Goal: Check status: Check status

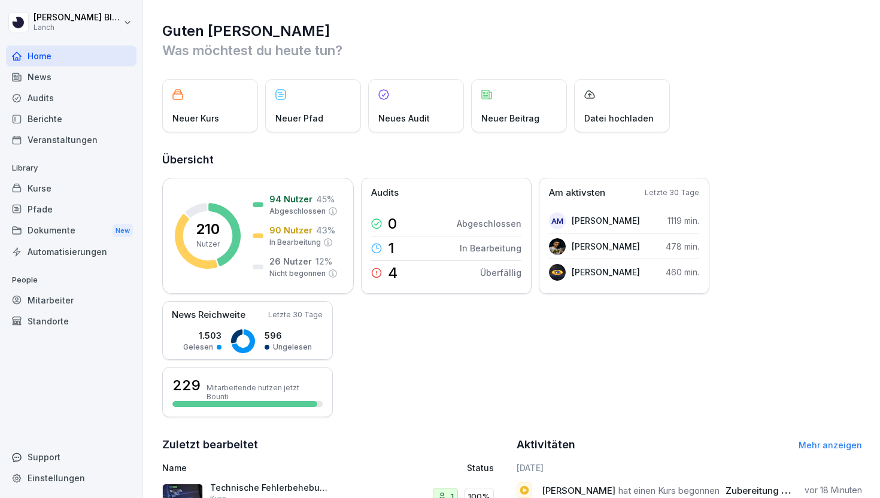
click at [93, 96] on div "Audits" at bounding box center [71, 97] width 130 height 21
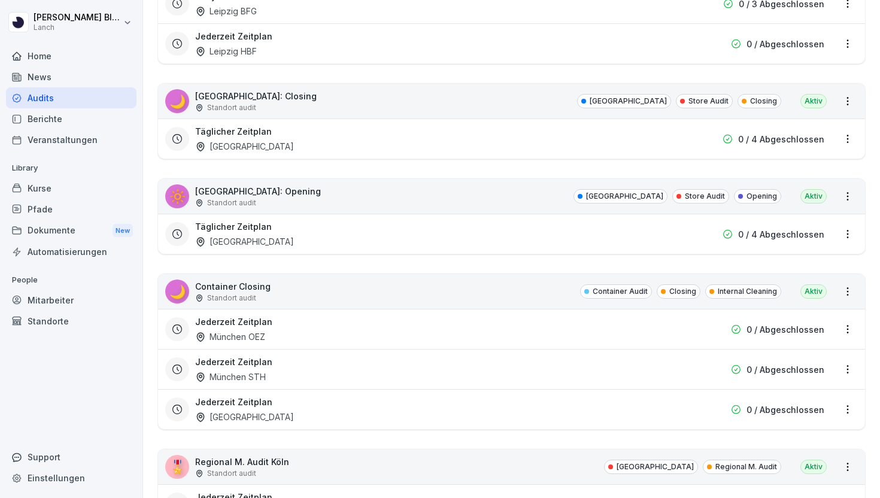
scroll to position [284, 0]
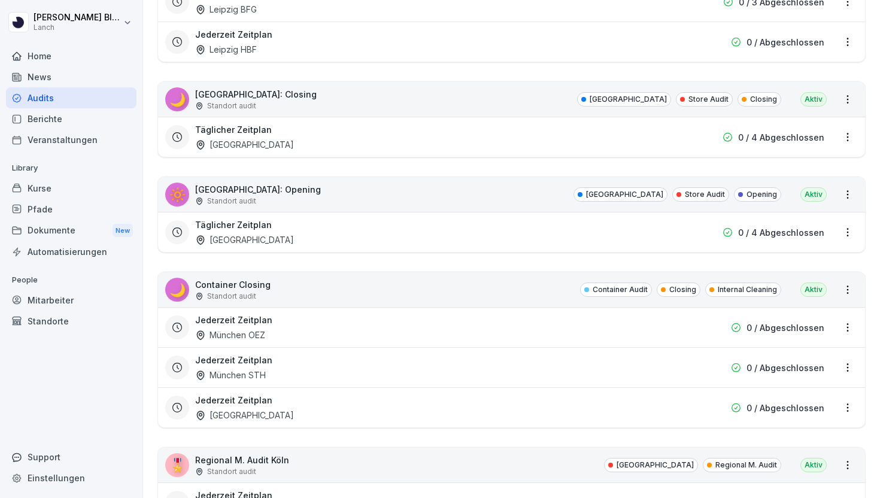
click at [328, 222] on div "Täglicher Zeitplan [GEOGRAPHIC_DATA]" at bounding box center [434, 232] width 479 height 28
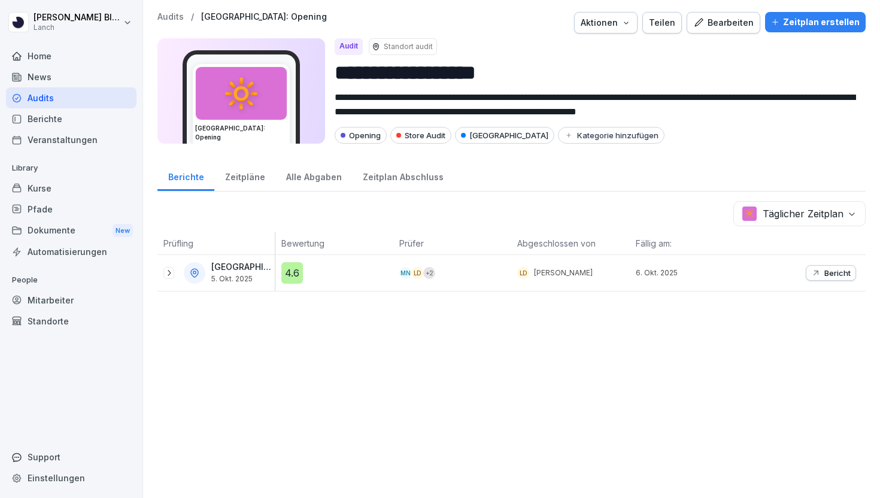
click at [294, 183] on div "Alle Abgaben" at bounding box center [313, 175] width 77 height 31
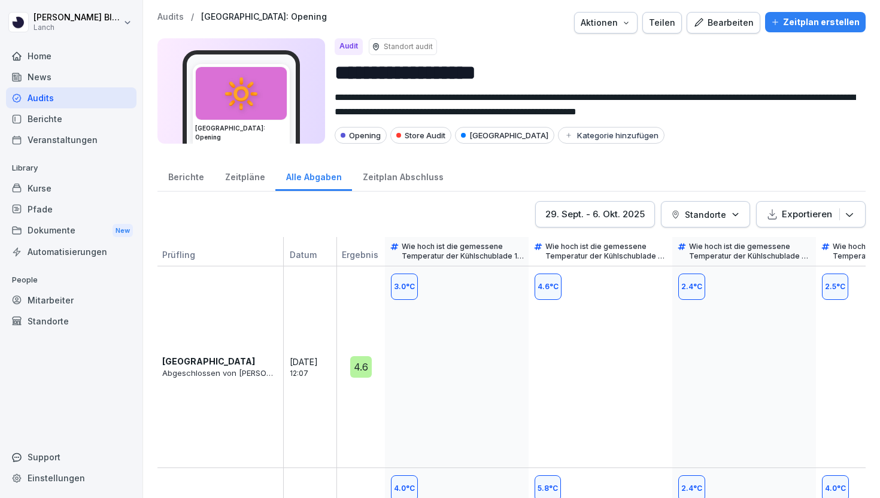
click at [225, 168] on div "Zeitpläne" at bounding box center [244, 175] width 61 height 31
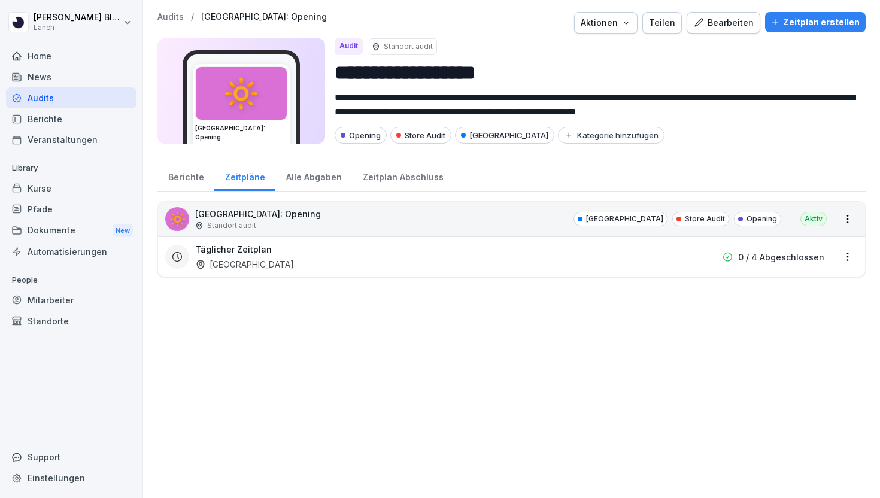
click at [260, 258] on div "Täglicher Zeitplan [GEOGRAPHIC_DATA]" at bounding box center [434, 257] width 479 height 28
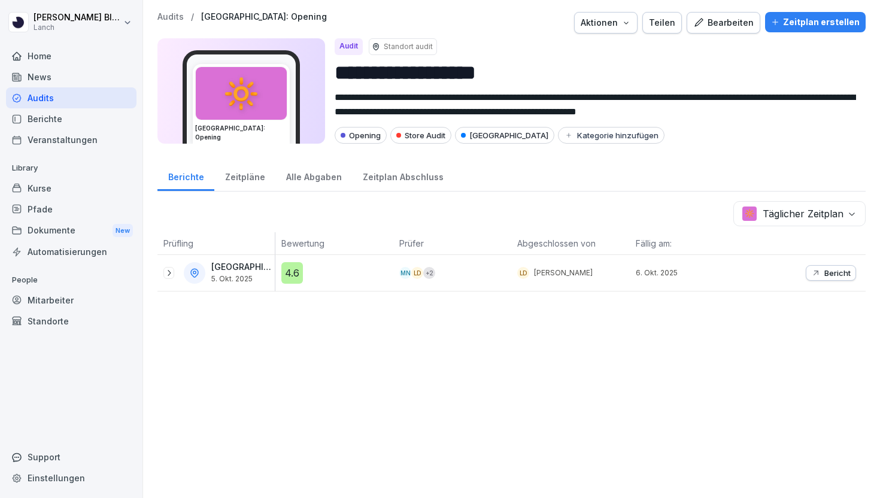
click at [166, 278] on div "Wuppertal [DATE]" at bounding box center [218, 273] width 111 height 22
click at [173, 275] on icon at bounding box center [169, 273] width 10 height 10
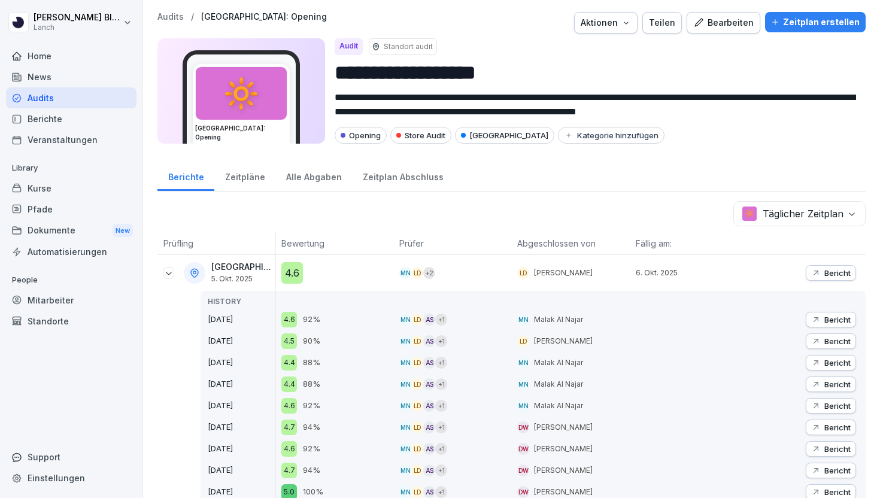
click at [840, 271] on p "Bericht" at bounding box center [837, 273] width 26 height 10
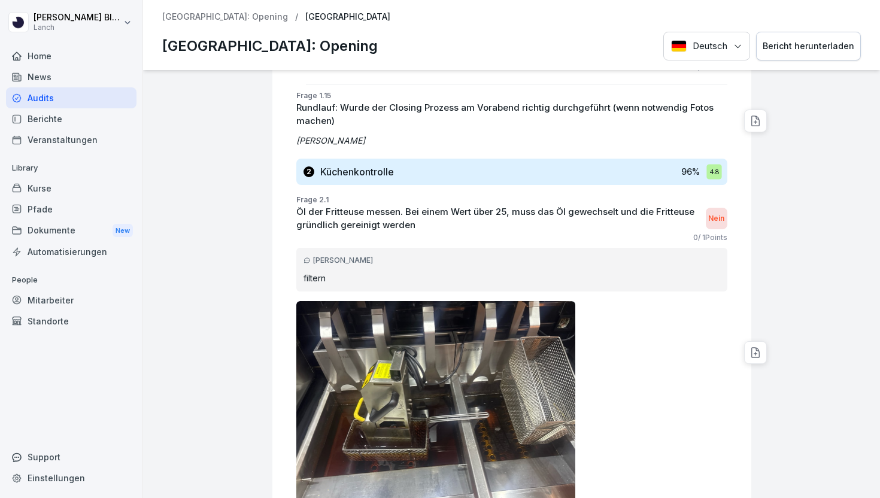
scroll to position [1339, 0]
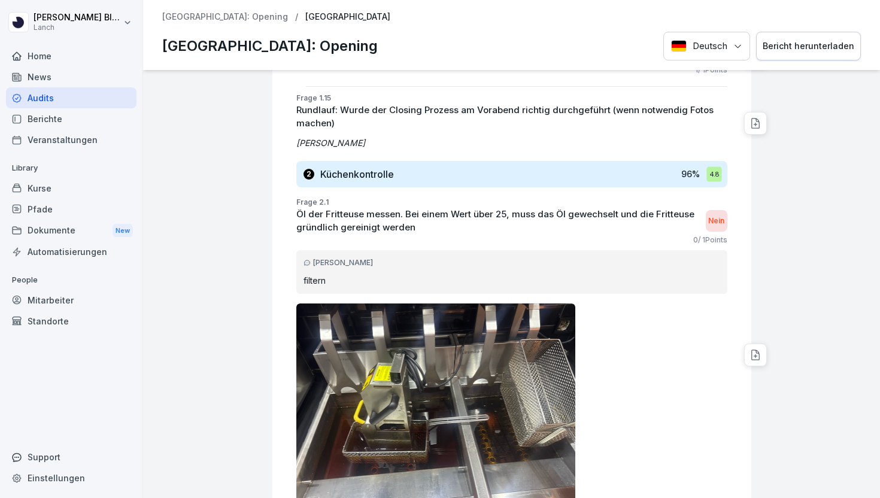
click at [430, 213] on p "Öl der Fritteuse messen. Bei einem Wert über 25, muss das Öl gewechselt und die…" at bounding box center [497, 221] width 403 height 27
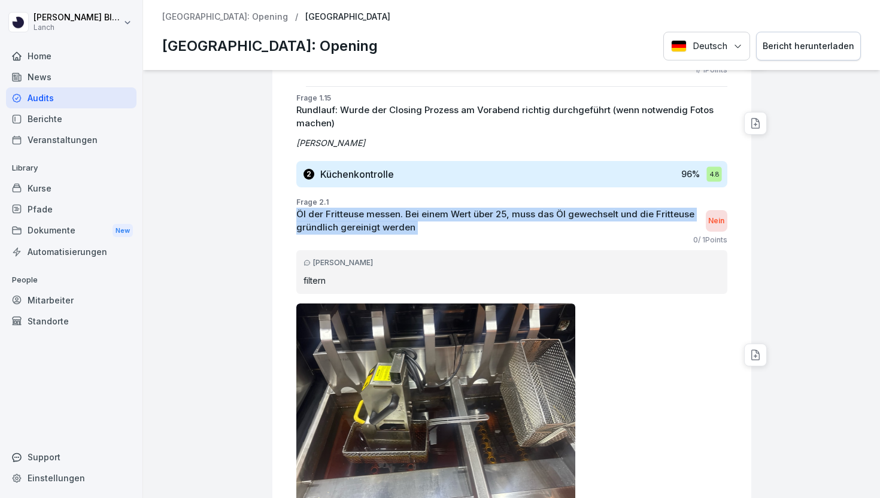
click at [430, 213] on p "Öl der Fritteuse messen. Bei einem Wert über 25, muss das Öl gewechselt und die…" at bounding box center [497, 221] width 403 height 27
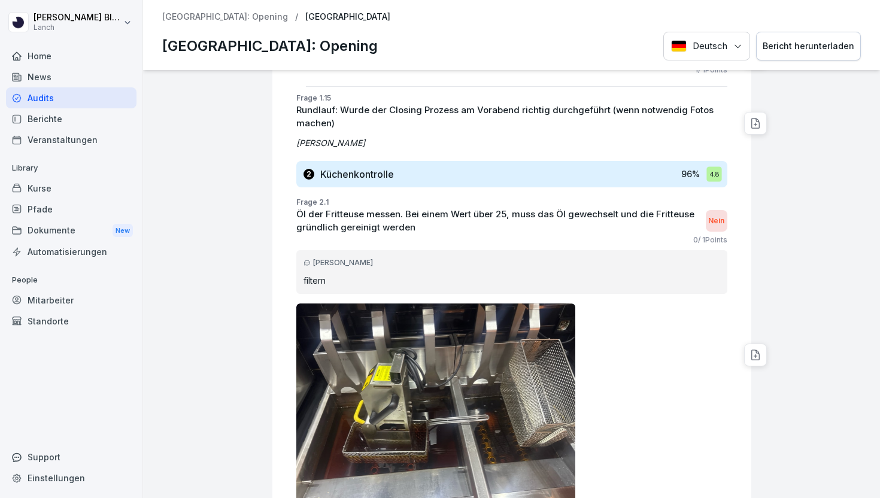
click at [430, 213] on p "Öl der Fritteuse messen. Bei einem Wert über 25, muss das Öl gewechselt und die…" at bounding box center [497, 221] width 403 height 27
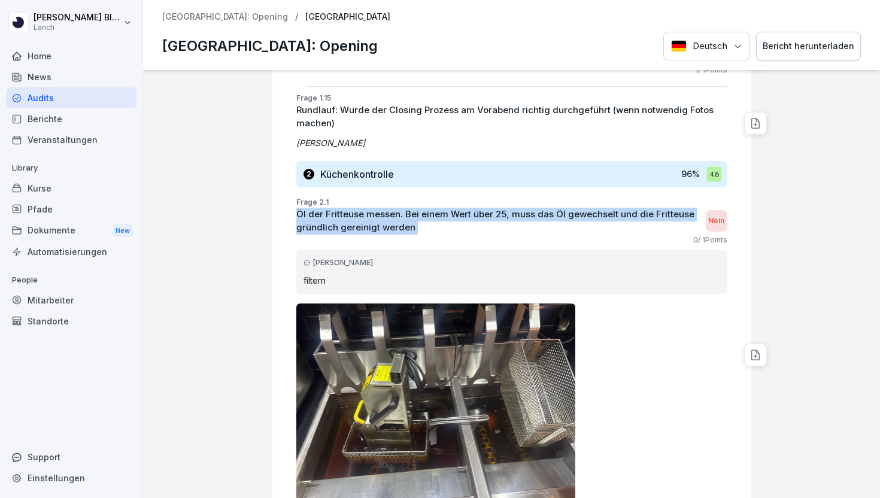
click at [430, 213] on p "Öl der Fritteuse messen. Bei einem Wert über 25, muss das Öl gewechselt und die…" at bounding box center [497, 221] width 403 height 27
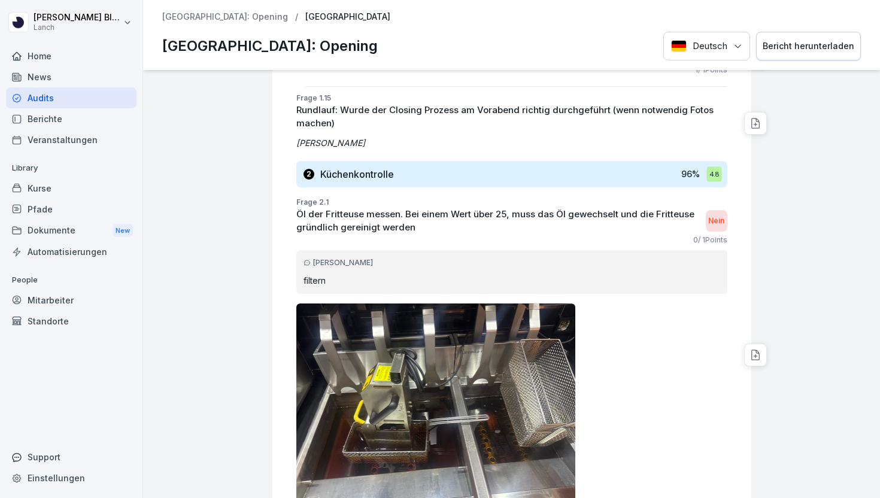
click at [430, 213] on p "Öl der Fritteuse messen. Bei einem Wert über 25, muss das Öl gewechselt und die…" at bounding box center [497, 221] width 403 height 27
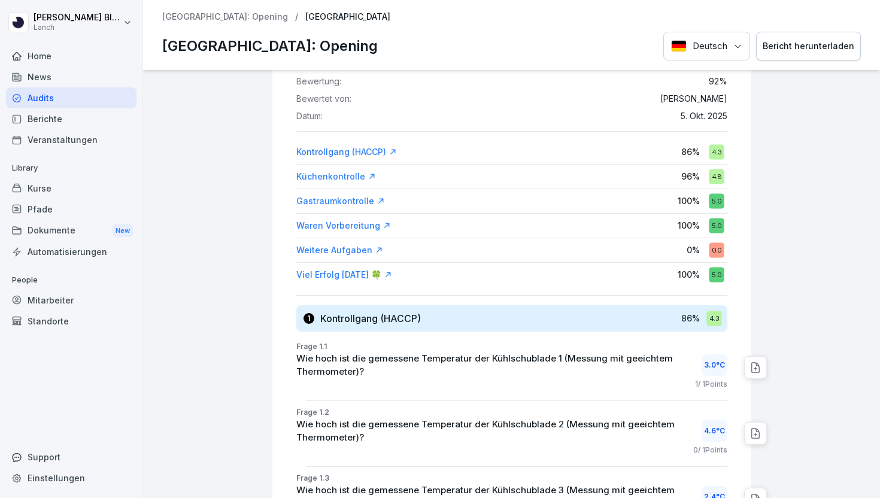
scroll to position [90, 0]
click at [355, 149] on div "Kontrollgang (HACCP)" at bounding box center [346, 151] width 101 height 12
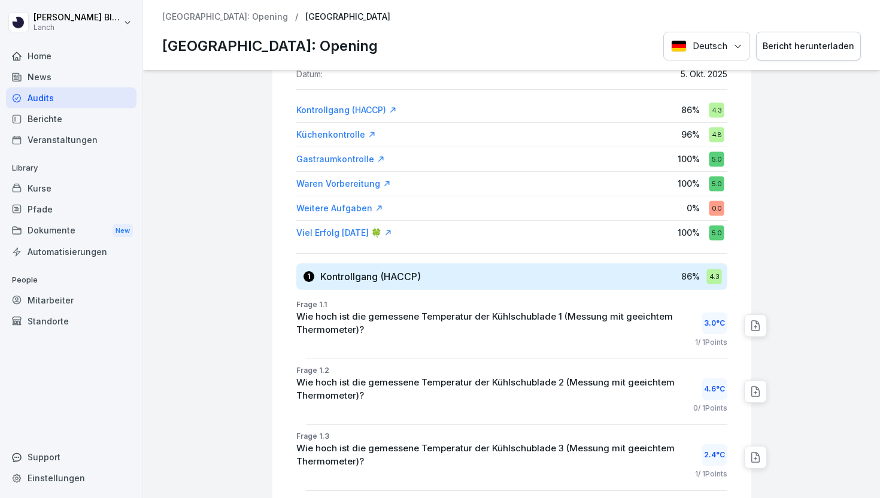
scroll to position [95, 0]
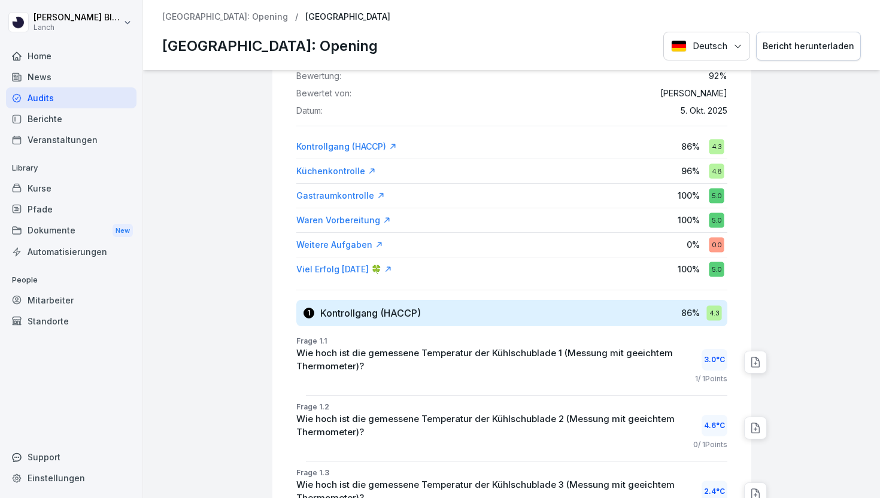
click at [357, 267] on div "Viel Erfolg [DATE] 🍀" at bounding box center [344, 269] width 96 height 12
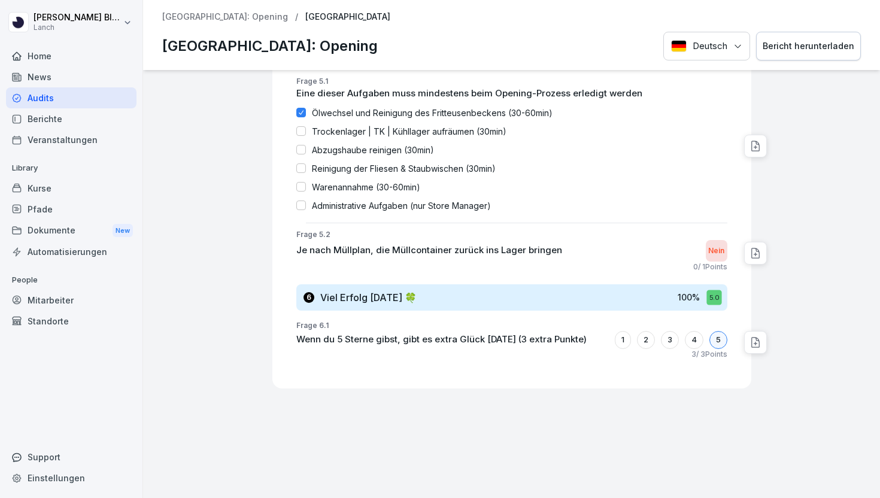
click at [55, 99] on div "Audits" at bounding box center [71, 97] width 130 height 21
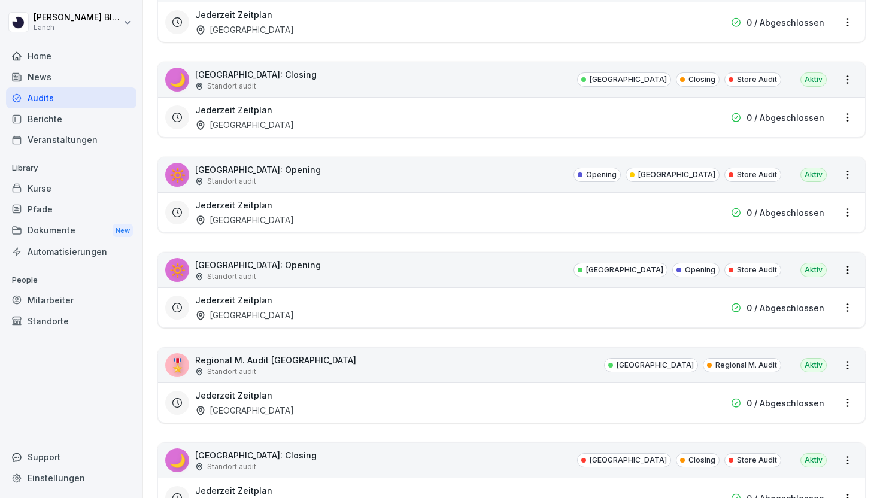
scroll to position [1076, 0]
click at [294, 212] on div "Jederzeit Zeitplan [GEOGRAPHIC_DATA]" at bounding box center [434, 212] width 479 height 28
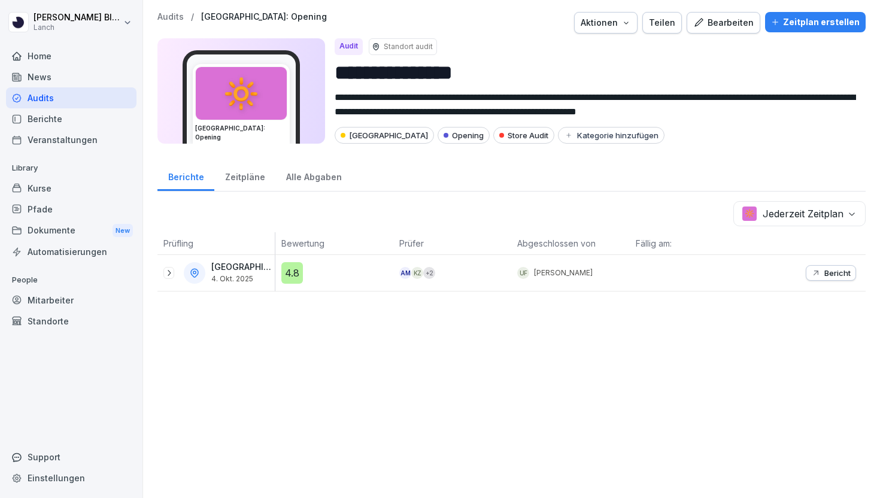
click at [808, 271] on button "Bericht" at bounding box center [830, 273] width 50 height 16
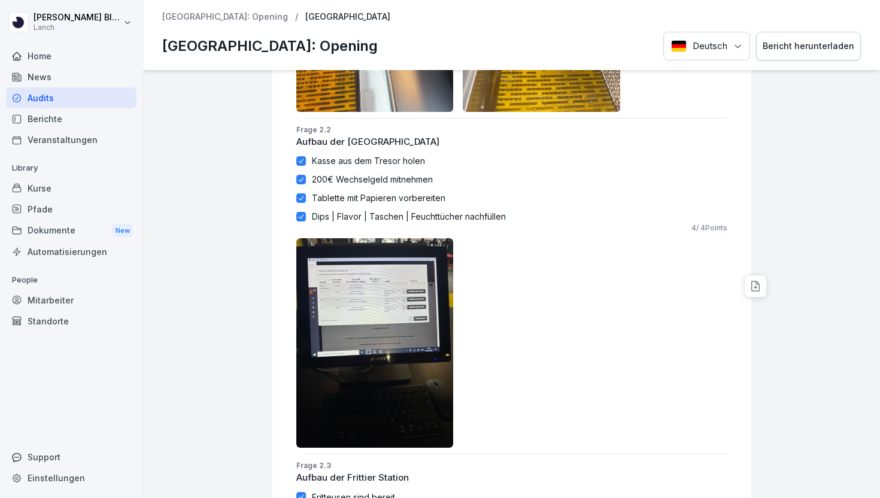
scroll to position [1108, 0]
